Goal: Information Seeking & Learning: Learn about a topic

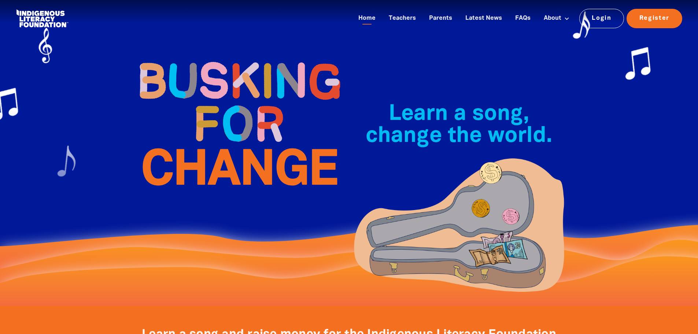
scroll to position [183, 0]
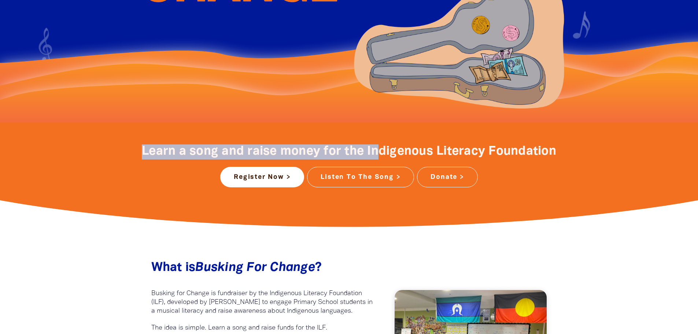
drag, startPoint x: 570, startPoint y: 153, endPoint x: 378, endPoint y: 147, distance: 192.4
click at [378, 147] on section "Learn a song and raise money for the Indigenous Literacy Foundation Register No…" at bounding box center [349, 172] width 698 height 101
drag, startPoint x: 358, startPoint y: 150, endPoint x: 364, endPoint y: 152, distance: 6.6
click at [358, 150] on span "Learn a song and raise money for the Indigenous Literacy Foundation" at bounding box center [349, 151] width 414 height 11
click at [366, 153] on span "Learn a song and raise money for the Indigenous Literacy Foundation" at bounding box center [349, 151] width 414 height 11
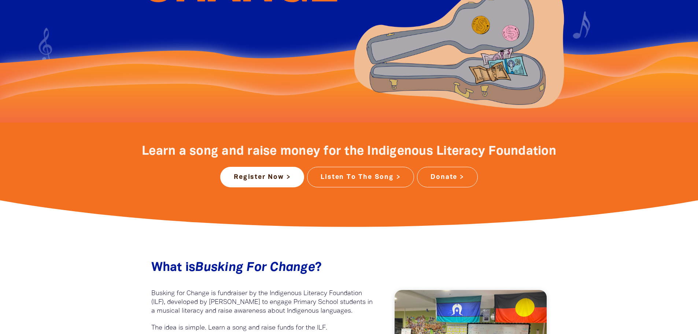
click at [348, 150] on span "Learn a song and raise money for the Indigenous Literacy Foundation" at bounding box center [349, 151] width 414 height 11
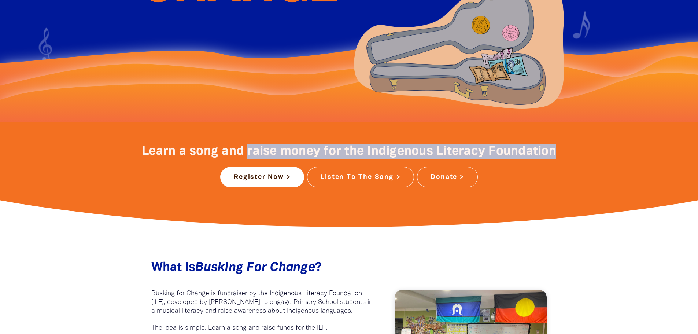
drag, startPoint x: 249, startPoint y: 147, endPoint x: 564, endPoint y: 153, distance: 315.0
click at [564, 153] on h3 "Learn a song and raise money for the Indigenous Literacy Foundation" at bounding box center [348, 151] width 439 height 15
copy span "raise money for the Indigenous Literacy Foundation"
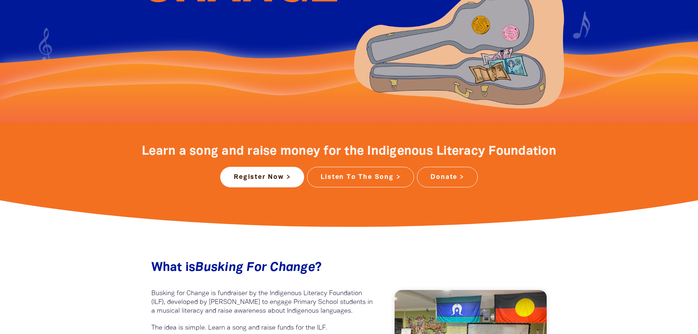
click at [552, 166] on div "Learn a song and raise money for the Indigenous Literacy Foundation Register No…" at bounding box center [348, 165] width 439 height 43
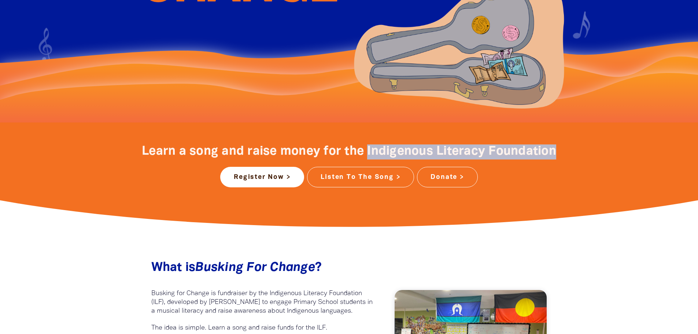
drag, startPoint x: 564, startPoint y: 150, endPoint x: 367, endPoint y: 152, distance: 197.0
click at [367, 151] on h3 "Learn a song and raise money for the Indigenous Literacy Foundation" at bounding box center [348, 151] width 439 height 15
copy span "Indigenous Literacy Foundation"
